Goal: Information Seeking & Learning: Learn about a topic

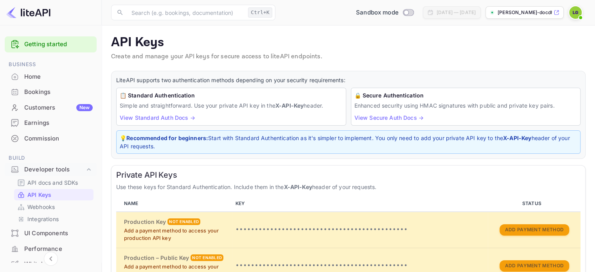
click at [44, 48] on link "Getting started" at bounding box center [58, 44] width 68 height 9
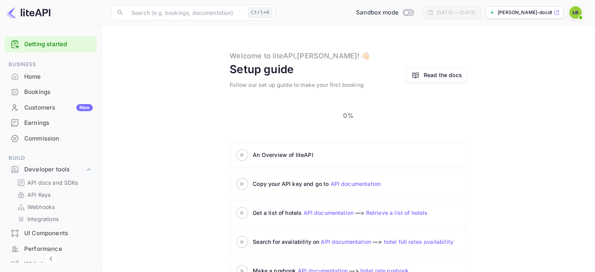
click at [241, 156] on 3 at bounding box center [242, 155] width 3 height 4
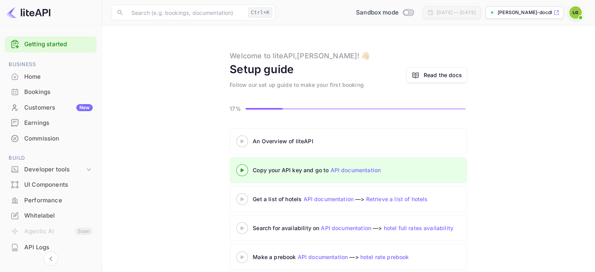
click at [424, 68] on link "Read the docs" at bounding box center [436, 74] width 61 height 15
click at [89, 168] on icon at bounding box center [89, 169] width 4 height 2
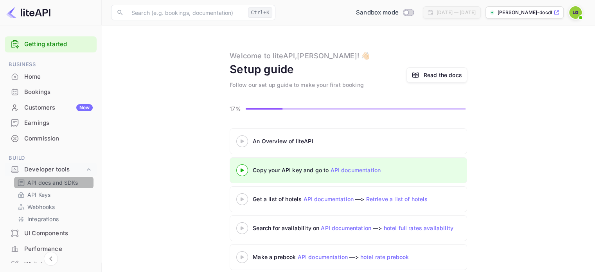
click at [74, 185] on p "API docs and SDKs" at bounding box center [52, 182] width 51 height 8
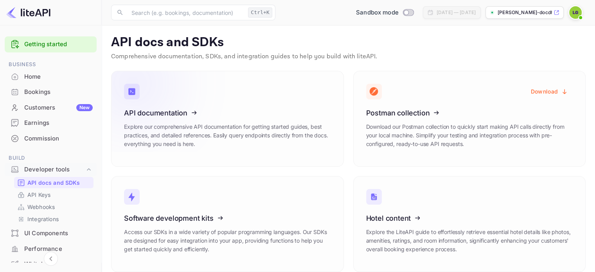
click at [173, 115] on icon at bounding box center [172, 111] width 122 height 81
click at [43, 197] on p "API Keys" at bounding box center [38, 194] width 23 height 8
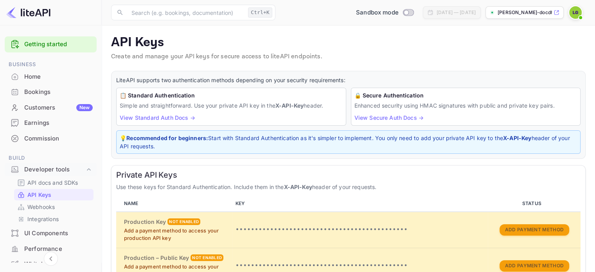
scroll to position [189, 0]
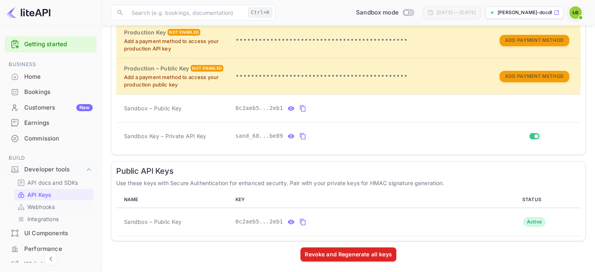
click at [50, 208] on p "Webhooks" at bounding box center [40, 207] width 27 height 8
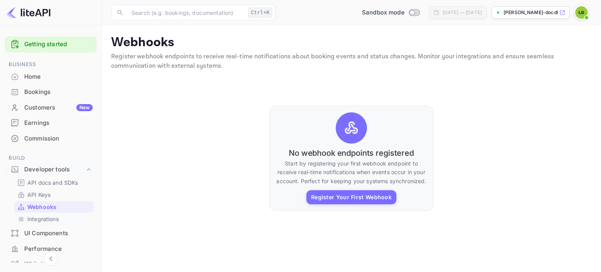
click at [49, 220] on p "Integrations" at bounding box center [42, 219] width 31 height 8
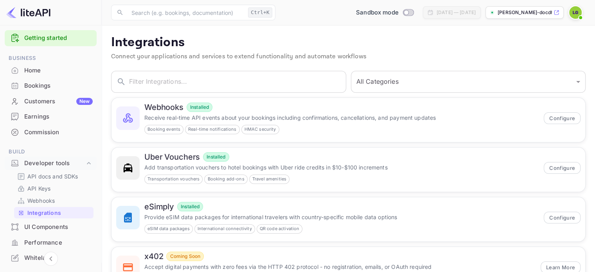
scroll to position [4, 0]
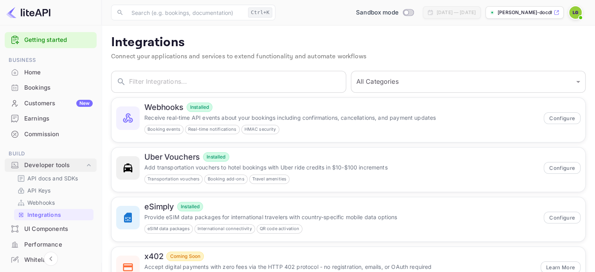
click at [52, 163] on div "Developer tools" at bounding box center [54, 165] width 61 height 9
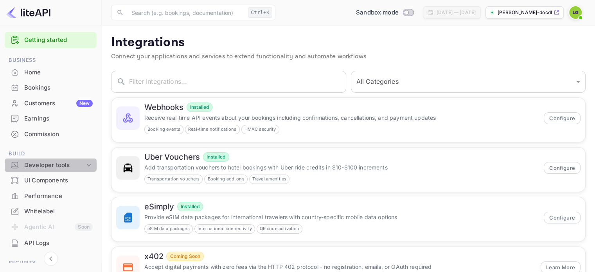
click at [52, 163] on div "Developer tools" at bounding box center [54, 165] width 61 height 9
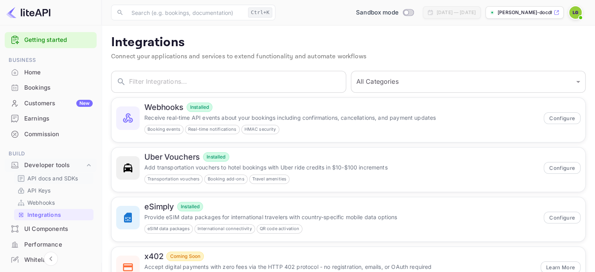
click at [50, 174] on p "API docs and SDKs" at bounding box center [52, 178] width 51 height 8
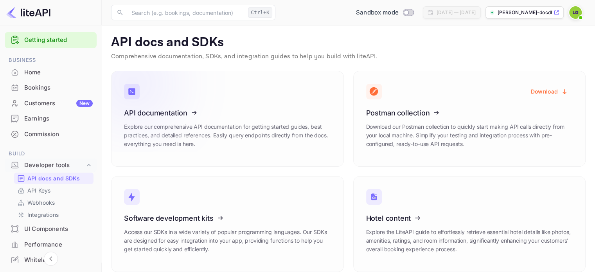
click at [163, 113] on icon at bounding box center [172, 111] width 122 height 81
